Goal: Task Accomplishment & Management: Complete application form

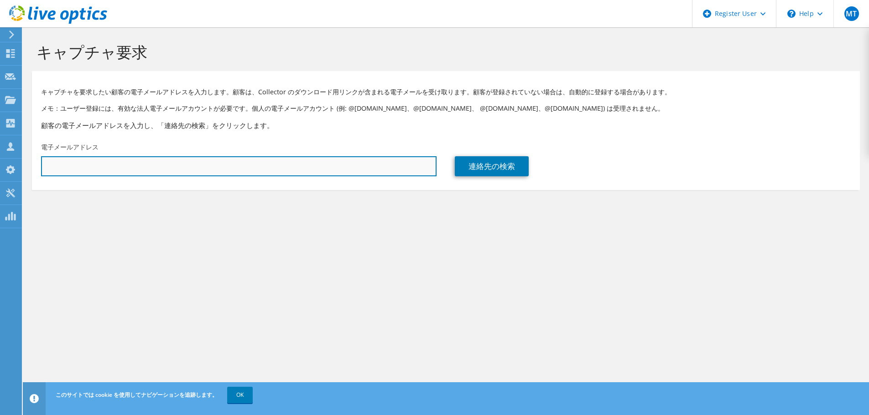
click at [120, 169] on input "text" at bounding box center [238, 166] width 395 height 20
paste input "[PERSON_NAME][EMAIL_ADDRESS][DOMAIN_NAME]"
type input "[PERSON_NAME][EMAIL_ADDRESS][DOMAIN_NAME]"
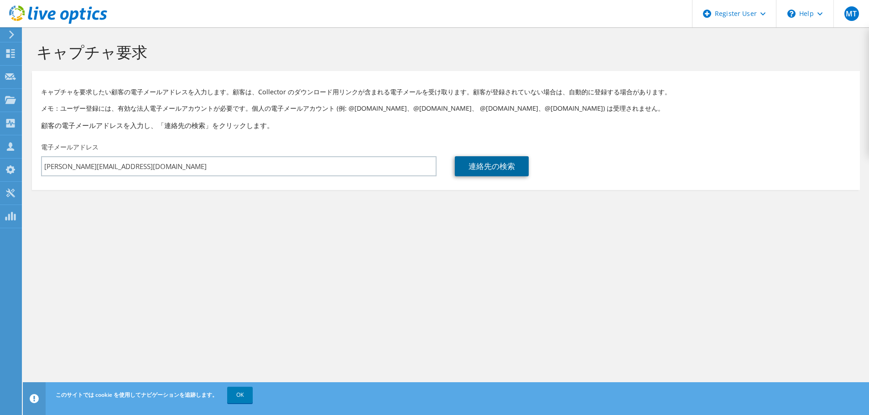
click at [487, 169] on link "連絡先の検索" at bounding box center [492, 166] width 74 height 20
type input "TAIYO HOLDINGS CO., LTD."
type input "[PERSON_NAME]"
type input "日本"
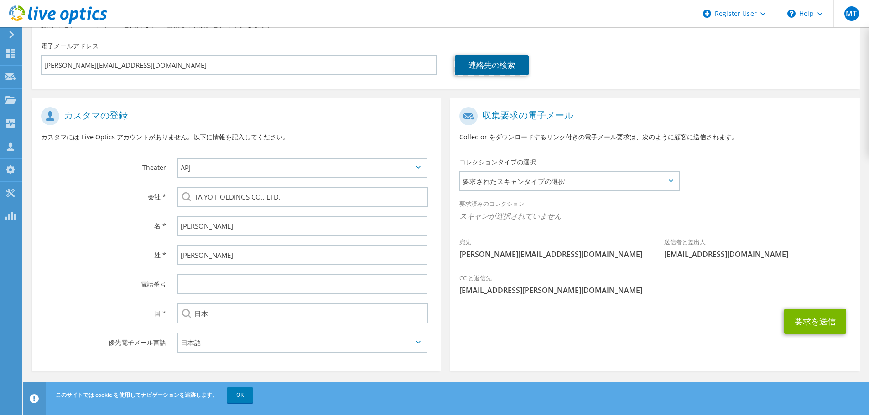
scroll to position [103, 0]
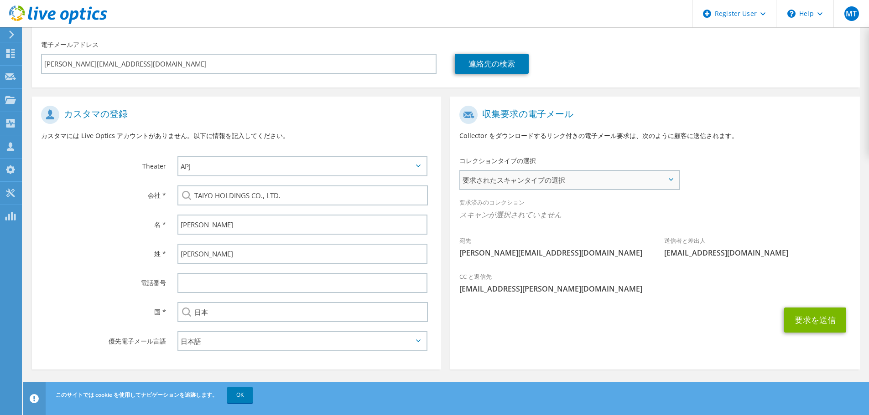
click at [596, 182] on span "要求されたスキャンタイプの選択" at bounding box center [569, 180] width 218 height 18
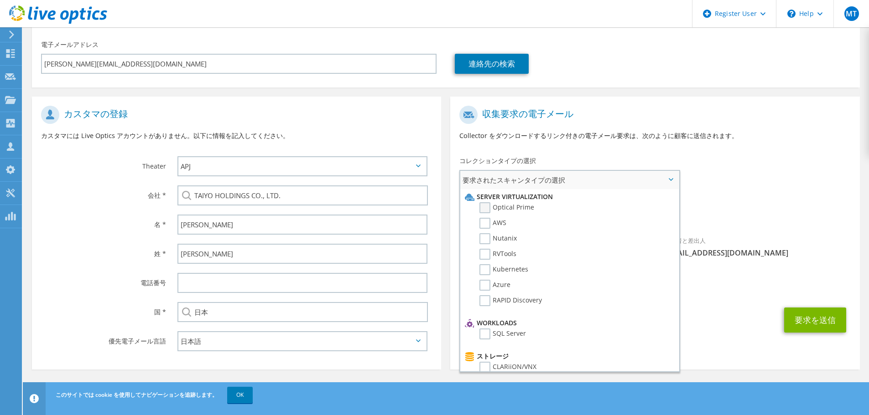
click at [512, 211] on label "Optical Prime" at bounding box center [506, 207] width 55 height 11
click at [0, 0] on input "Optical Prime" at bounding box center [0, 0] width 0 height 0
click at [772, 200] on div "要求済みのコレクション スキャンが選択されていません Optical Prime" at bounding box center [654, 211] width 409 height 36
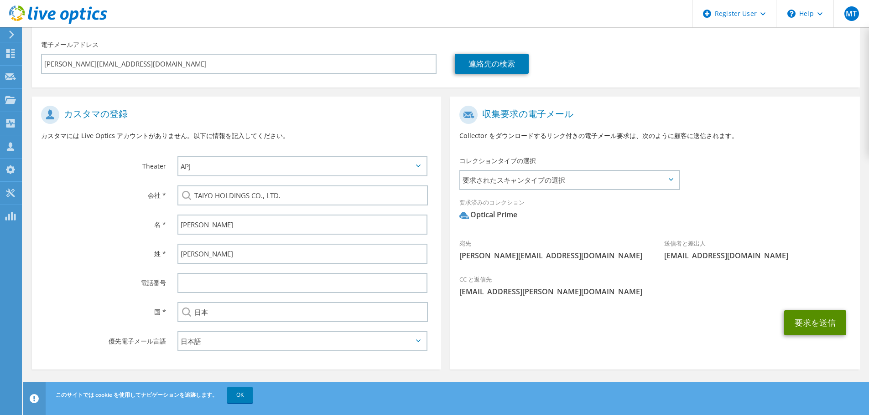
click at [798, 332] on button "要求を送信" at bounding box center [815, 323] width 62 height 25
